Goal: Task Accomplishment & Management: Manage account settings

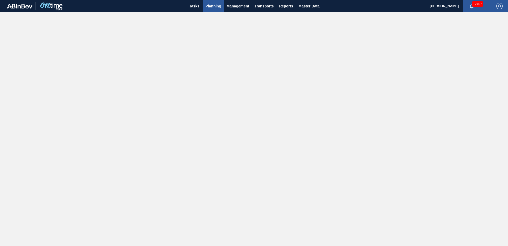
click at [215, 7] on span "Planning" at bounding box center [213, 6] width 16 height 6
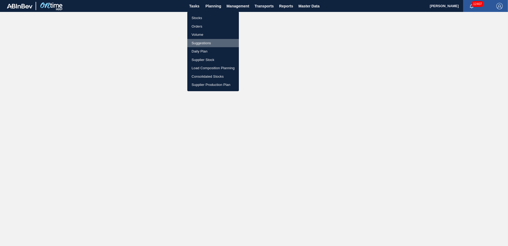
click at [212, 42] on li "Suggestions" at bounding box center [213, 43] width 52 height 8
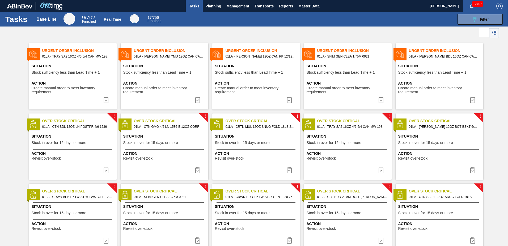
click at [483, 36] on li at bounding box center [484, 33] width 10 height 10
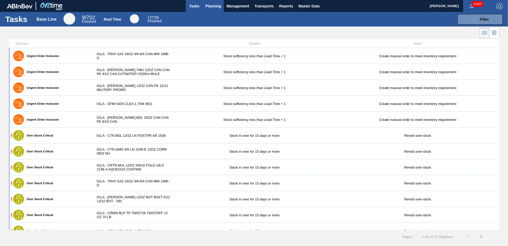
click at [214, 5] on span "Planning" at bounding box center [213, 6] width 16 height 6
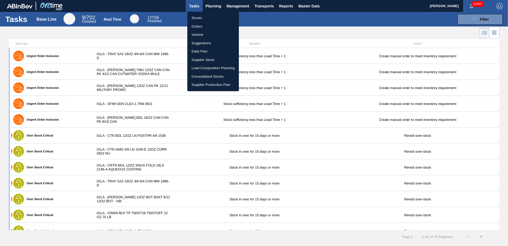
click at [213, 41] on li "Suggestions" at bounding box center [213, 43] width 52 height 8
checkbox input "true"
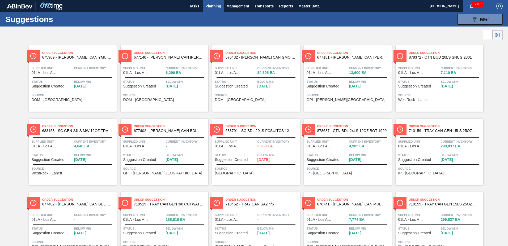
click at [486, 34] on icon at bounding box center [487, 35] width 6 height 6
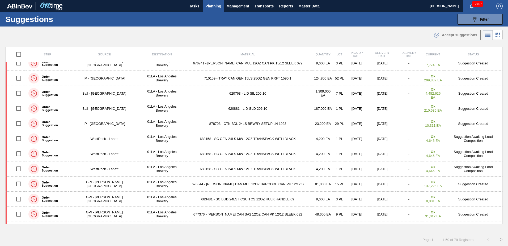
scroll to position [595, 0]
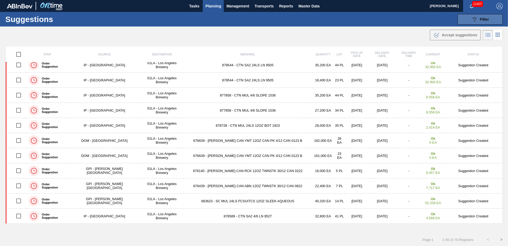
click at [471, 20] on icon "089F7B8B-B2A5-4AFE-B5C0-19BA573D28AC" at bounding box center [474, 19] width 6 height 6
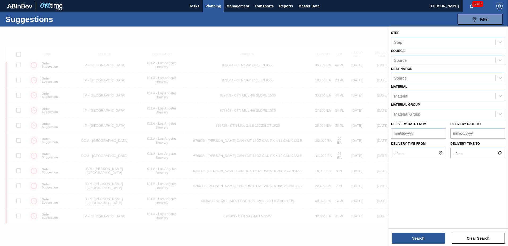
click at [424, 74] on div "Source" at bounding box center [448, 78] width 114 height 10
click at [419, 89] on div "01LA - Los Angeles Brewery" at bounding box center [448, 91] width 114 height 10
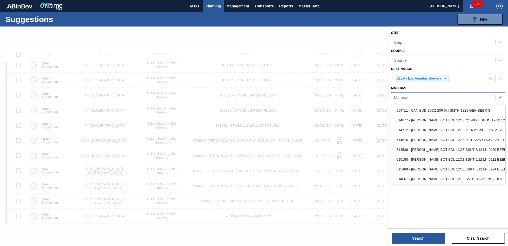
click at [415, 100] on div "Material" at bounding box center [443, 98] width 104 height 8
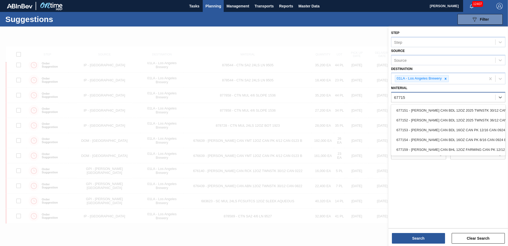
type input "677154"
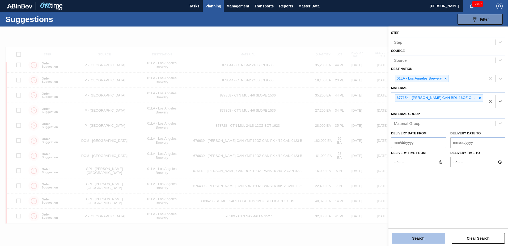
click at [405, 235] on button "Search" at bounding box center [418, 238] width 53 height 11
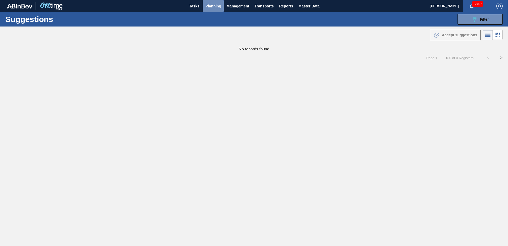
click at [217, 7] on span "Planning" at bounding box center [213, 6] width 16 height 6
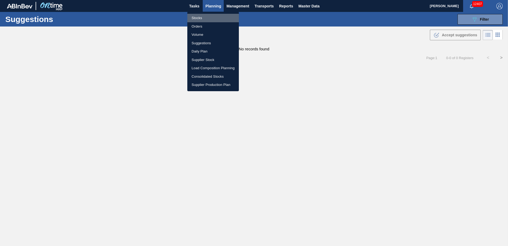
click at [198, 19] on li "Stocks" at bounding box center [213, 18] width 52 height 8
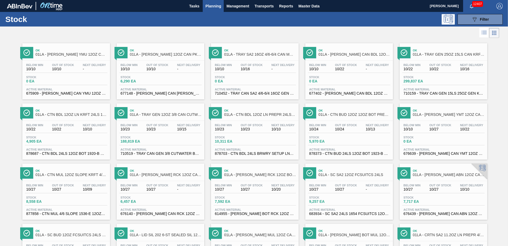
click at [483, 35] on icon at bounding box center [484, 32] width 6 height 6
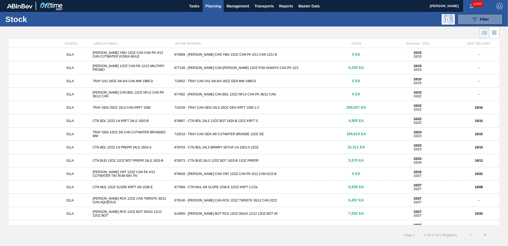
click at [223, 71] on div "01LA [PERSON_NAME] 12OZ CAN PK 12/12 MILITARY PROMO 677148 - [PERSON_NAME] CAN …" at bounding box center [254, 67] width 490 height 13
click at [213, 93] on div "677402 - [PERSON_NAME] CAN BDL 12OZ NFLS CAN PK 36/12 CAN" at bounding box center [253, 95] width 163 height 4
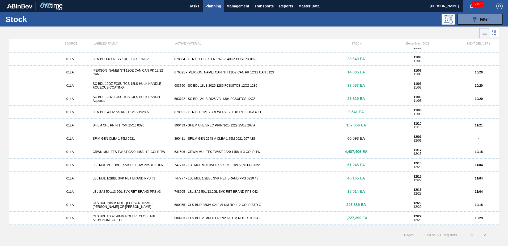
scroll to position [487, 0]
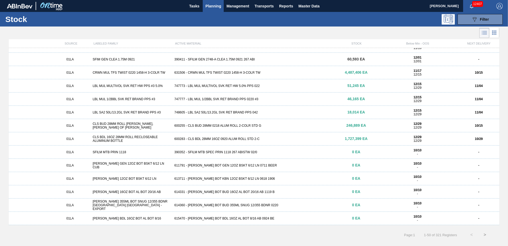
click at [198, 168] on div "01LA [PERSON_NAME] GEN 12OZ BOT BSKT 6/12 LN CUB 611791 - [PERSON_NAME] BOT GEN…" at bounding box center [254, 165] width 490 height 13
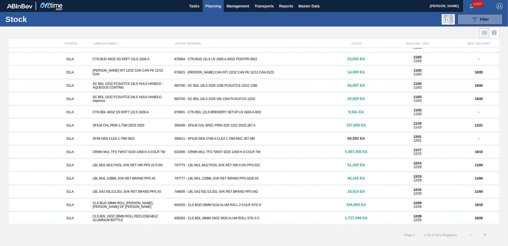
scroll to position [487, 0]
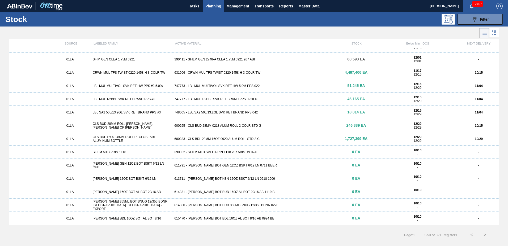
click at [208, 150] on div "01LA SFILM MTB PRIN 1118 390352 - SFILM MTB SPEC PRIN 1118 267 ABISTW 02/0 0 EA…" at bounding box center [254, 152] width 490 height 13
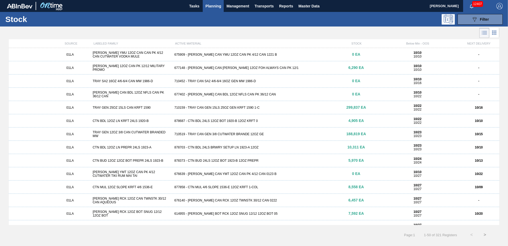
scroll to position [487, 0]
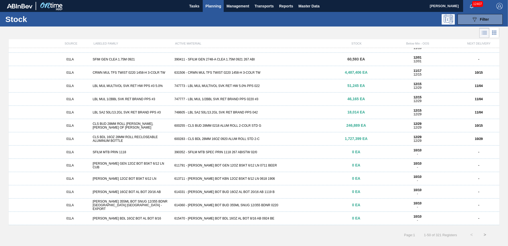
click at [211, 6] on span "Planning" at bounding box center [213, 6] width 16 height 6
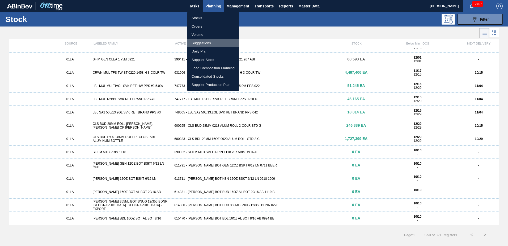
drag, startPoint x: 209, startPoint y: 42, endPoint x: 216, endPoint y: 42, distance: 6.6
click at [210, 42] on li "Suggestions" at bounding box center [213, 43] width 52 height 8
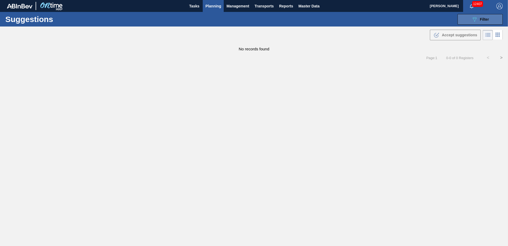
click at [481, 18] on span "Filter" at bounding box center [484, 19] width 9 height 4
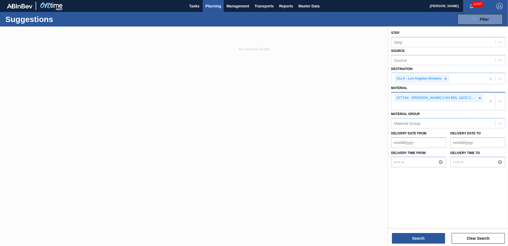
click at [416, 99] on div "677154 - [PERSON_NAME] CAN BDL 16OZ CAN PK 8/16 CAN 0924 B" at bounding box center [436, 98] width 82 height 7
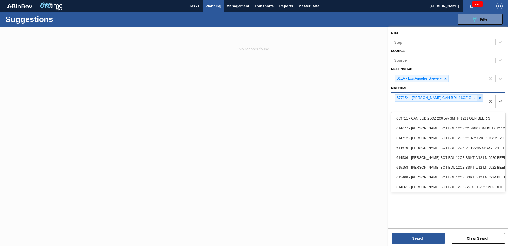
click at [478, 97] on div at bounding box center [480, 98] width 6 height 7
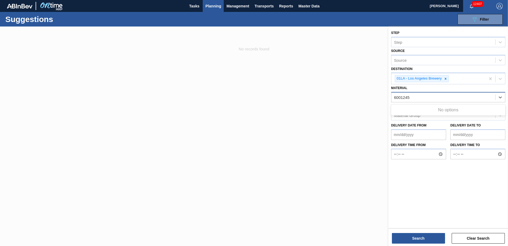
type input "600245"
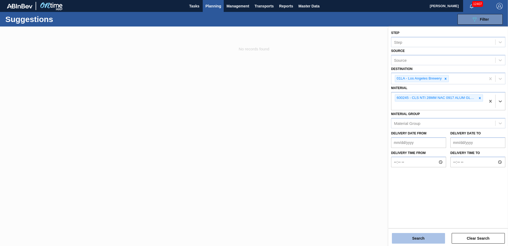
click at [416, 237] on button "Search" at bounding box center [418, 238] width 53 height 11
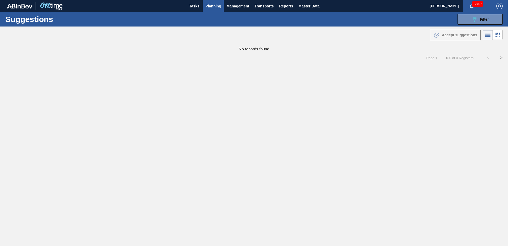
click at [215, 6] on span "Planning" at bounding box center [213, 6] width 16 height 6
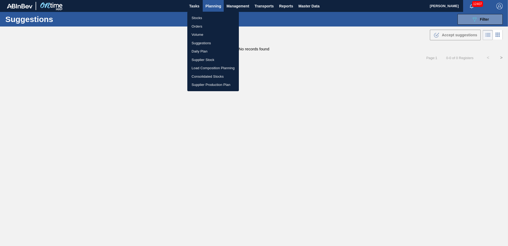
click at [205, 19] on li "Stocks" at bounding box center [213, 18] width 52 height 8
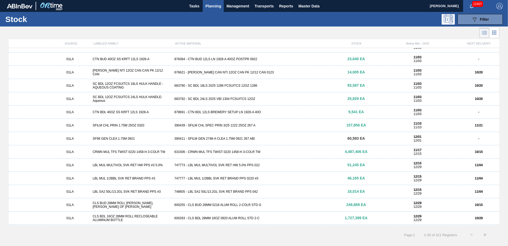
scroll to position [487, 0]
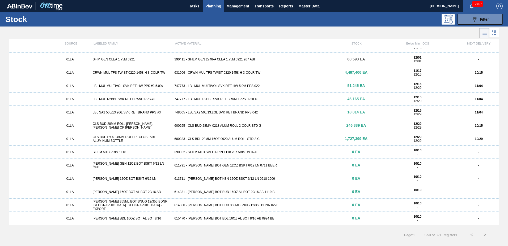
click at [207, 218] on div "615470 - [PERSON_NAME] BOT BDL 16OZ AL BOT 8/16 AB 0924 BE" at bounding box center [253, 219] width 163 height 4
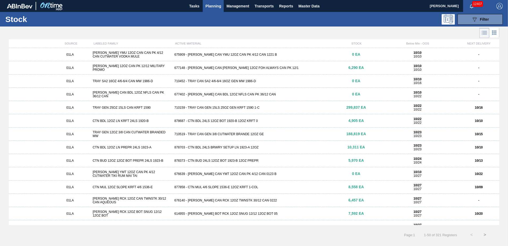
click at [209, 81] on div "710452 - TRAY CAN SA2 4/6-6/4 16OZ GEN MW 1986-D" at bounding box center [253, 81] width 163 height 4
click at [212, 132] on div "01LA TRAY GEN 12OZ 3/8 CAN CUTWATER BRANDED MW 710519 - TRAY CAN GEN 3/8 CUTWAT…" at bounding box center [254, 134] width 490 height 13
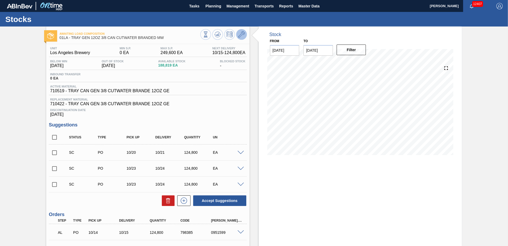
click at [240, 33] on icon at bounding box center [241, 34] width 6 height 6
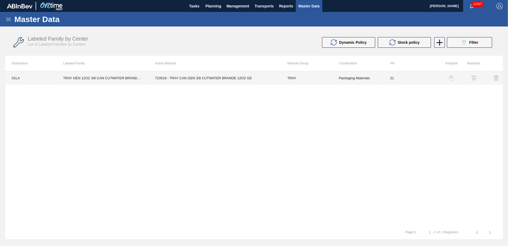
click at [201, 79] on td "710519 - TRAY CAN GEN 3/8 CUTWATER BRANDE 12OZ GE" at bounding box center [214, 77] width 132 height 13
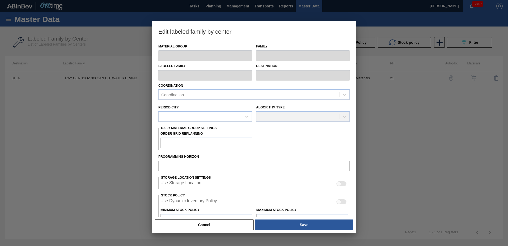
type input "TRAY"
type input "Trays"
type input "TRAY GEN 12OZ 3/8 CAN CUTWATER BRANDED MW"
type input "01LA - Los Angeles Brewery"
type input "21"
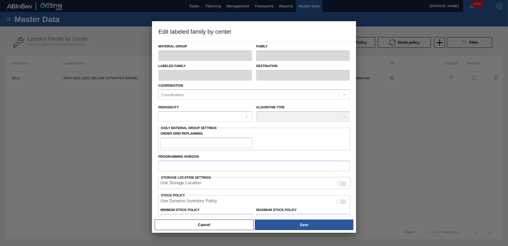
type input "0"
type input "249,600"
type input "10"
type input "24,960"
checkbox input "true"
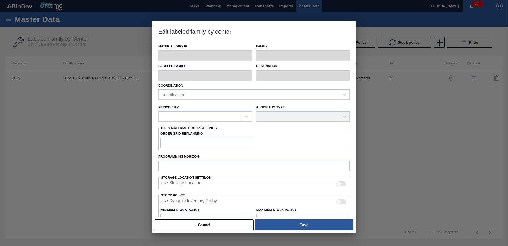
checkbox input "true"
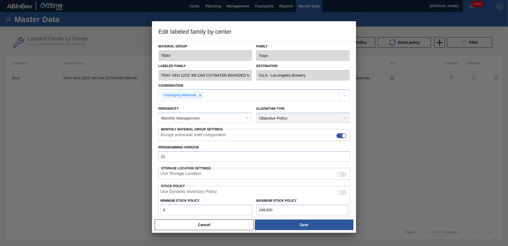
click at [191, 208] on input "0" at bounding box center [206, 210] width 92 height 11
type input "2"
type input "24,962"
type input "24"
type input "24,982"
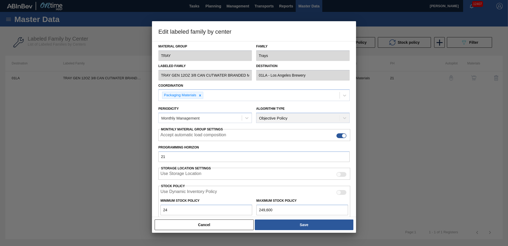
type input "240"
type input "25,176"
type input "2,400"
type input "27,120"
type input "24,000"
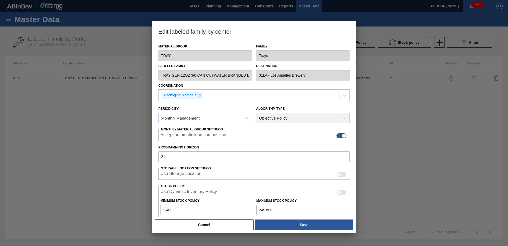
type input "46,560"
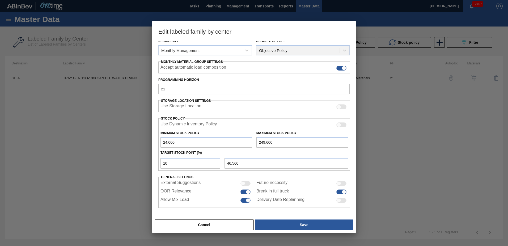
type input "24,000"
click at [331, 241] on div at bounding box center [254, 123] width 508 height 246
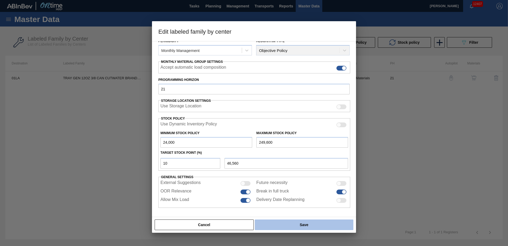
click at [317, 223] on button "Save" at bounding box center [304, 225] width 99 height 11
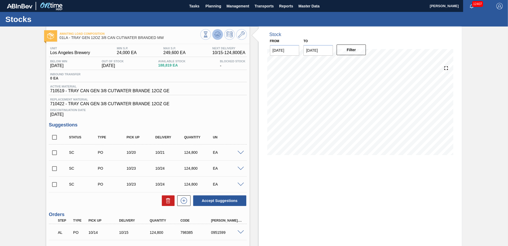
click at [216, 35] on icon at bounding box center [216, 35] width 1 height 1
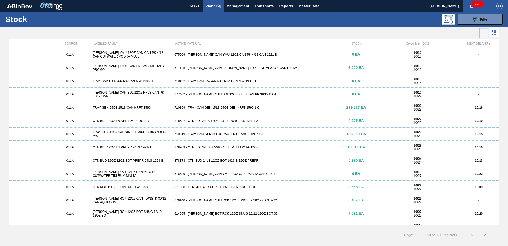
click at [196, 55] on div "675909 - [PERSON_NAME] CAN YMU 12OZ CAN PK 4/12 CAN 1221 B" at bounding box center [253, 55] width 163 height 4
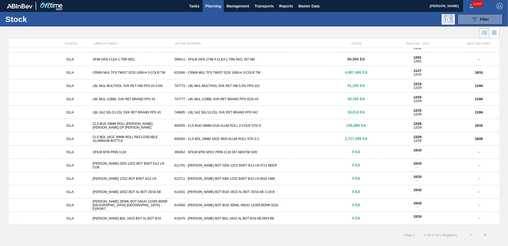
click at [215, 7] on span "Planning" at bounding box center [213, 6] width 16 height 6
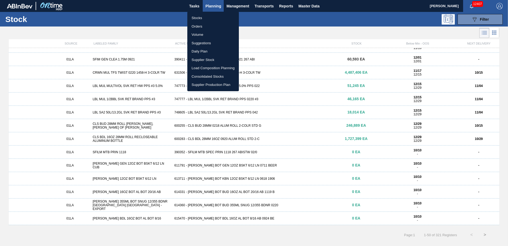
click at [207, 41] on li "Suggestions" at bounding box center [213, 43] width 52 height 8
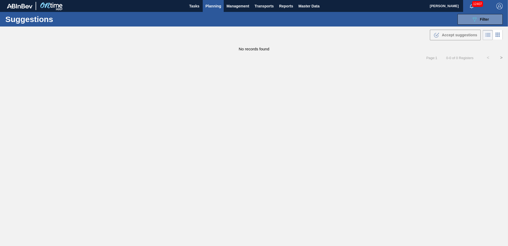
click at [486, 35] on icon at bounding box center [487, 35] width 6 height 6
